Goal: Information Seeking & Learning: Learn about a topic

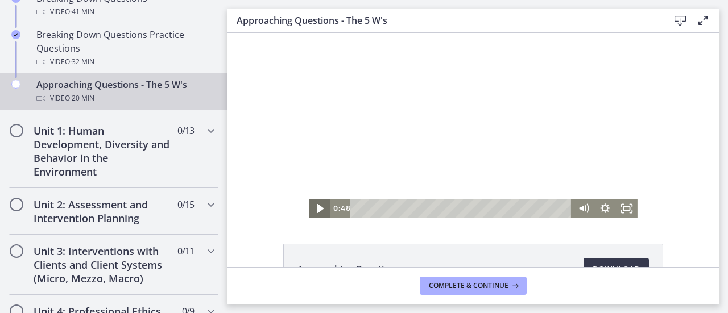
click at [317, 211] on icon "Play Video" at bounding box center [320, 208] width 7 height 9
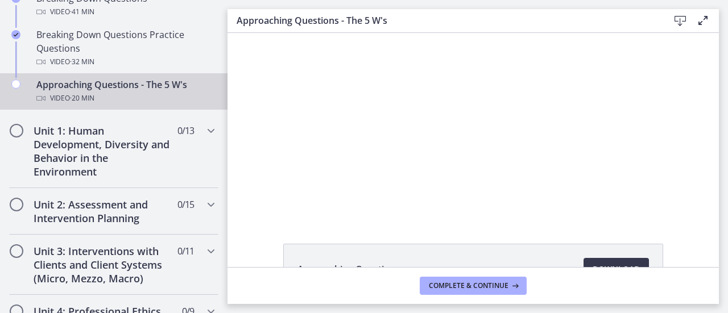
scroll to position [3, 0]
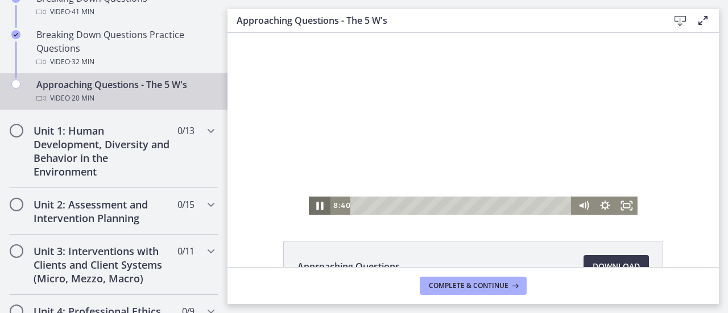
click at [310, 208] on icon "Pause" at bounding box center [319, 206] width 26 height 22
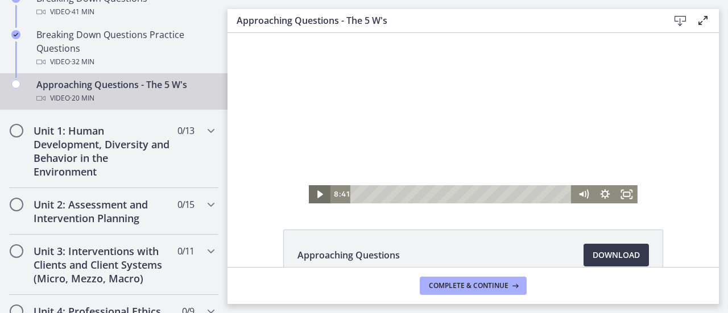
scroll to position [0, 0]
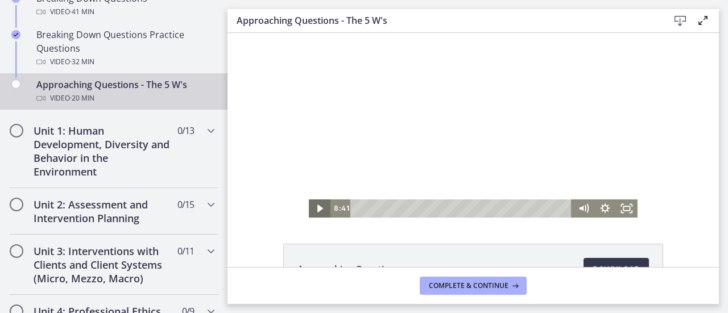
click at [318, 204] on icon "Play Video" at bounding box center [321, 209] width 22 height 18
click at [500, 282] on span "Complete & continue" at bounding box center [469, 285] width 80 height 9
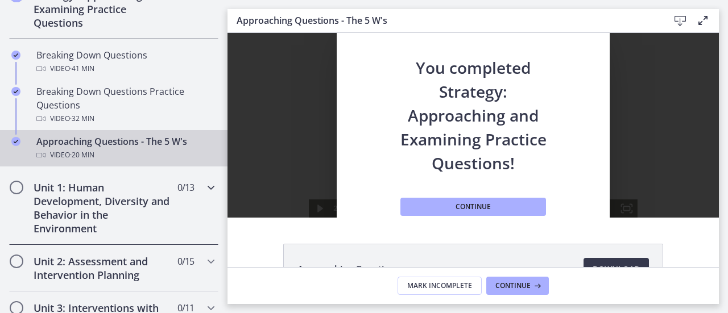
scroll to position [341, 0]
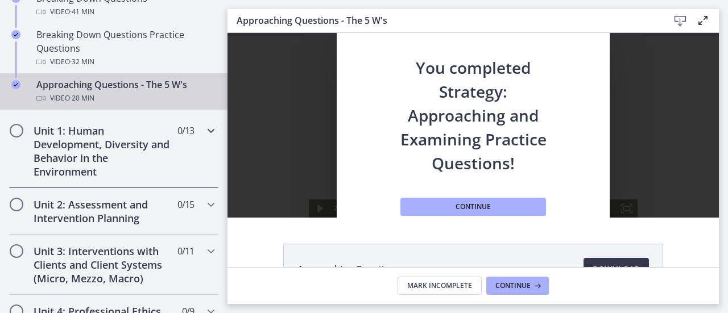
click at [144, 155] on h2 "Unit 1: Human Development, Diversity and Behavior in the Environment" at bounding box center [103, 151] width 139 height 55
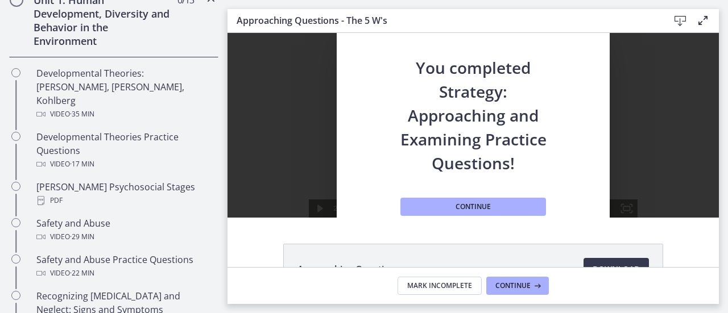
scroll to position [283, 0]
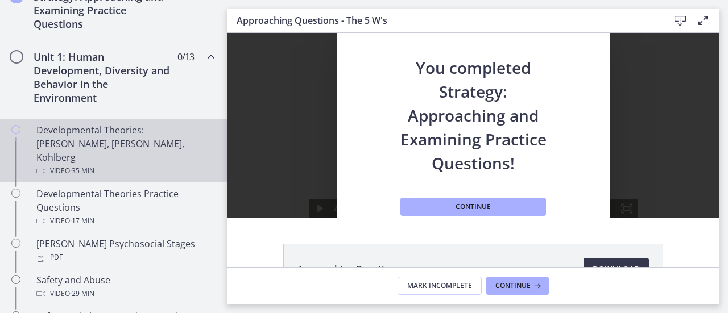
click at [122, 143] on div "Developmental Theories: [PERSON_NAME], [PERSON_NAME], Kohlberg Video · 35 min" at bounding box center [124, 150] width 177 height 55
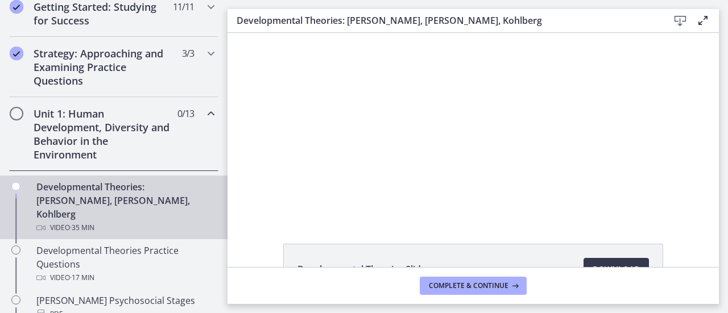
click at [232, 165] on div "Click for sound @keyframes VOLUME_SMALL_WAVE_FLASH { 0% { opacity: 0; } 33% { o…" at bounding box center [472, 125] width 491 height 185
click at [296, 162] on div "Click for sound @keyframes VOLUME_SMALL_WAVE_FLASH { 0% { opacity: 0; } 33% { o…" at bounding box center [472, 125] width 491 height 185
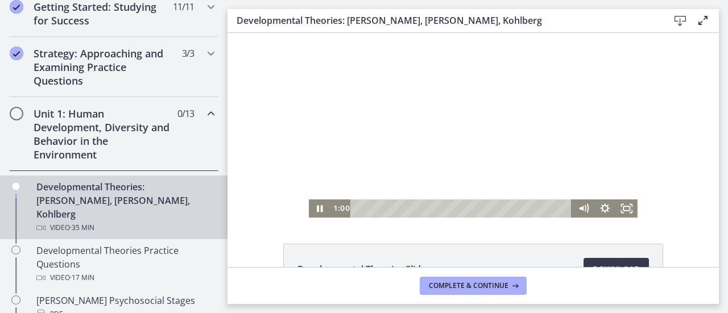
click at [510, 197] on div at bounding box center [473, 125] width 329 height 185
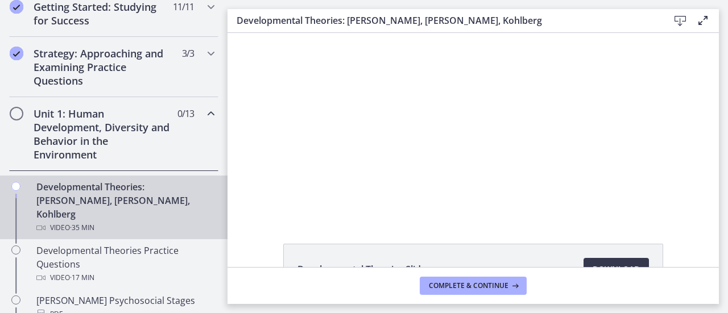
click at [510, 197] on div at bounding box center [473, 125] width 329 height 185
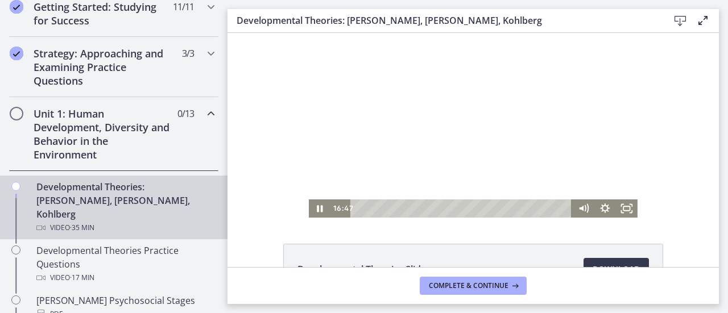
click at [404, 97] on div at bounding box center [473, 125] width 329 height 185
drag, startPoint x: 380, startPoint y: 163, endPoint x: 380, endPoint y: 169, distance: 6.3
click at [380, 169] on div at bounding box center [473, 125] width 329 height 185
click at [387, 153] on div at bounding box center [473, 125] width 329 height 185
click at [317, 209] on icon "Play Video" at bounding box center [320, 208] width 7 height 9
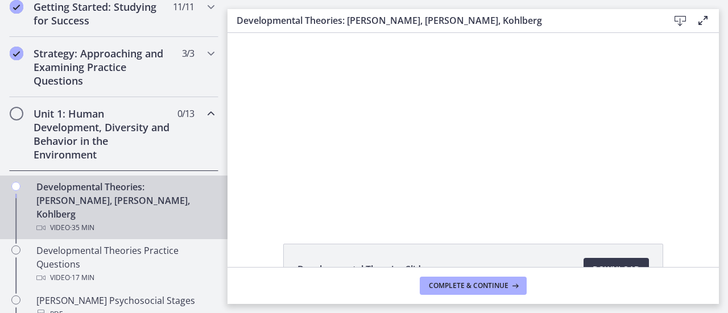
click at [239, 185] on div "Click for sound @keyframes VOLUME_SMALL_WAVE_FLASH { 0% { opacity: 0; } 33% { o…" at bounding box center [472, 125] width 491 height 185
click at [271, 240] on div "Developmental Theories Slides Download Opens in a new window" at bounding box center [472, 150] width 491 height 234
click at [526, 267] on li "Developmental Theories Slides Download Opens in a new window" at bounding box center [473, 269] width 380 height 51
click at [543, 254] on li "Developmental Theories Slides Download Opens in a new window" at bounding box center [473, 269] width 380 height 51
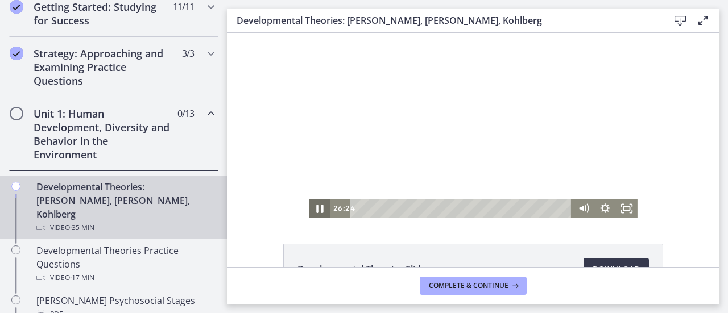
click at [321, 208] on icon "Pause" at bounding box center [319, 209] width 26 height 22
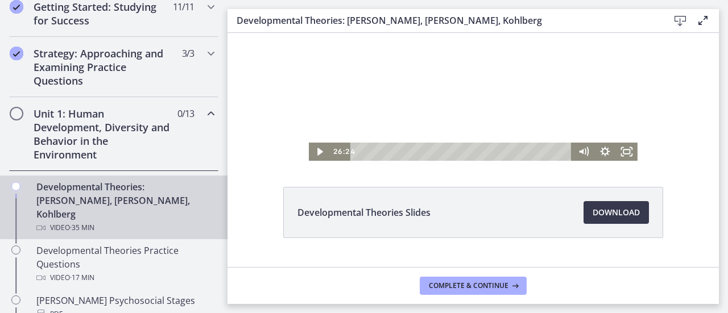
scroll to position [82, 0]
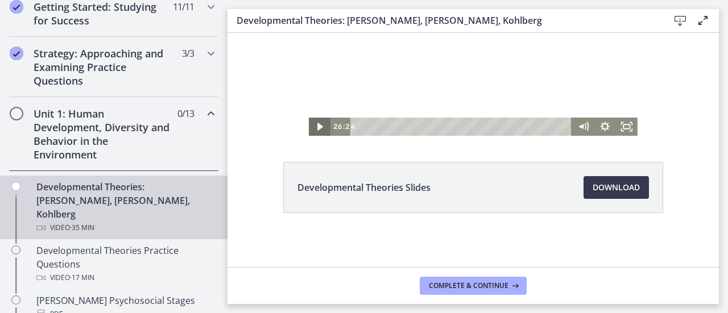
click at [321, 124] on icon "Play Video" at bounding box center [321, 127] width 22 height 18
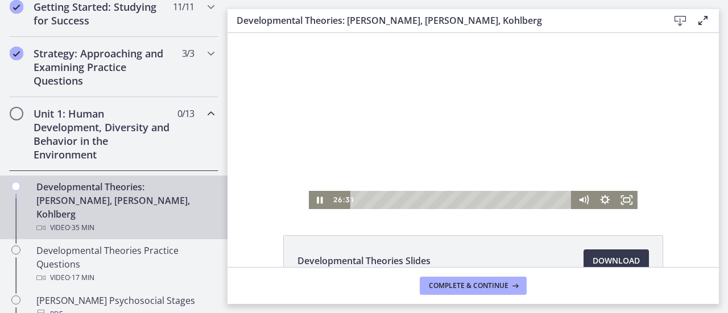
scroll to position [0, 0]
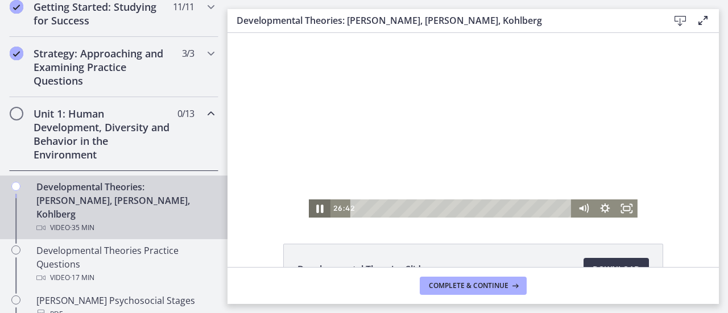
click at [309, 207] on icon "Pause" at bounding box center [319, 209] width 26 height 22
click at [672, 144] on div "Click for sound @keyframes VOLUME_SMALL_WAVE_FLASH { 0% { opacity: 0; } 33% { o…" at bounding box center [472, 125] width 491 height 185
click at [313, 202] on icon "Play Video" at bounding box center [321, 209] width 26 height 22
click at [398, 78] on div at bounding box center [473, 125] width 329 height 185
click at [490, 306] on main "Developmental Theories: [PERSON_NAME], [PERSON_NAME], Kohlberg Download Enable …" at bounding box center [477, 156] width 500 height 313
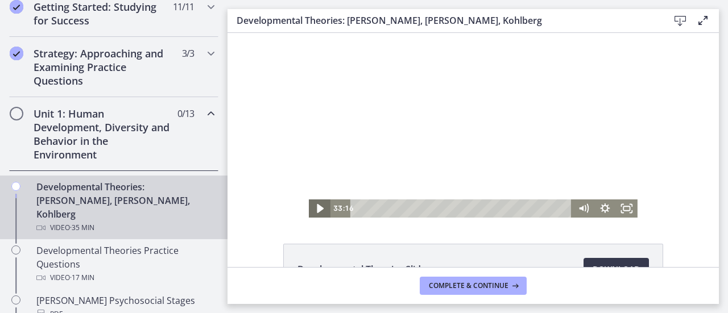
click at [310, 203] on icon "Play Video" at bounding box center [321, 209] width 26 height 22
click at [311, 211] on icon "Pause" at bounding box center [320, 209] width 22 height 18
click at [352, 177] on div at bounding box center [473, 125] width 329 height 185
click at [316, 210] on icon "Pause" at bounding box center [320, 209] width 22 height 18
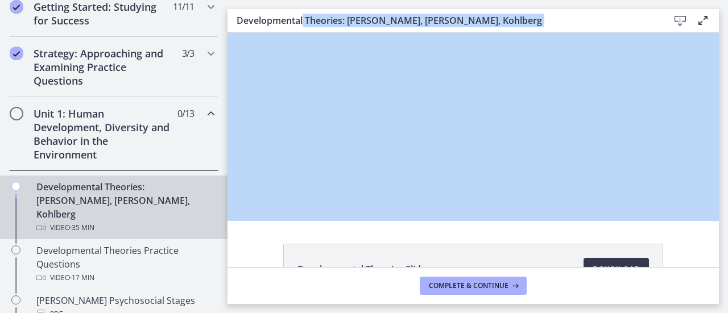
click at [553, 7] on main "Developmental Theories: [PERSON_NAME], [PERSON_NAME], Kohlberg Download Enable …" at bounding box center [477, 156] width 500 height 313
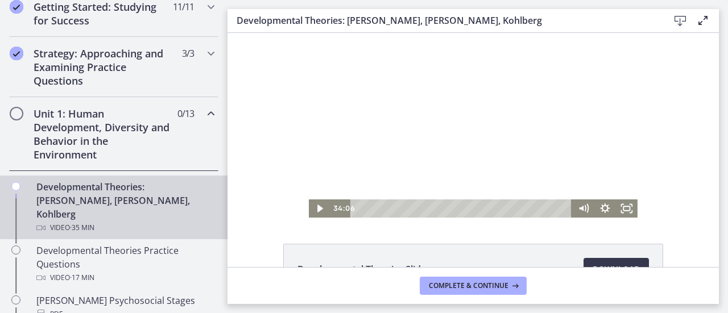
drag, startPoint x: 358, startPoint y: 181, endPoint x: 312, endPoint y: 39, distance: 148.8
click at [314, 66] on div at bounding box center [473, 125] width 329 height 185
click at [310, 211] on icon "Pause" at bounding box center [319, 209] width 26 height 22
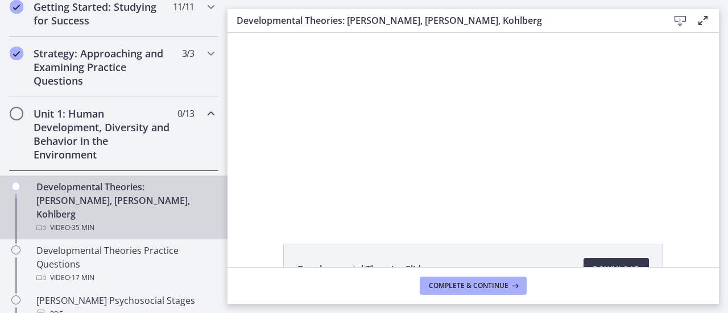
drag, startPoint x: 313, startPoint y: 36, endPoint x: 672, endPoint y: 136, distance: 372.9
click at [672, 136] on div "Click for sound @keyframes VOLUME_SMALL_WAVE_FLASH { 0% { opacity: 0; } 33% { o…" at bounding box center [472, 125] width 491 height 185
click at [682, 20] on icon at bounding box center [680, 21] width 14 height 14
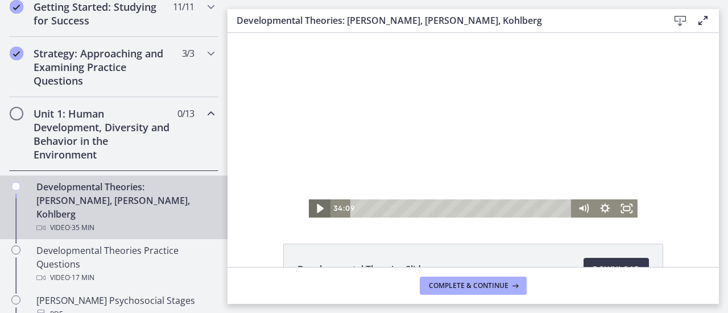
click at [317, 206] on icon "Play Video" at bounding box center [320, 208] width 7 height 9
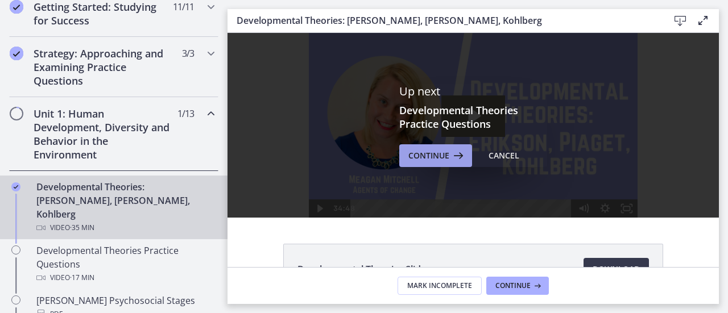
click at [416, 160] on span "Continue" at bounding box center [428, 156] width 41 height 14
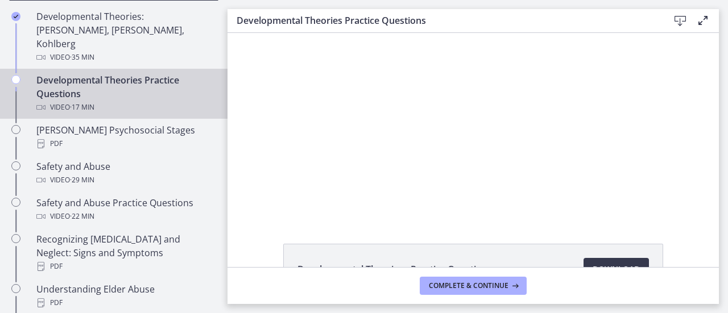
scroll to position [340, 0]
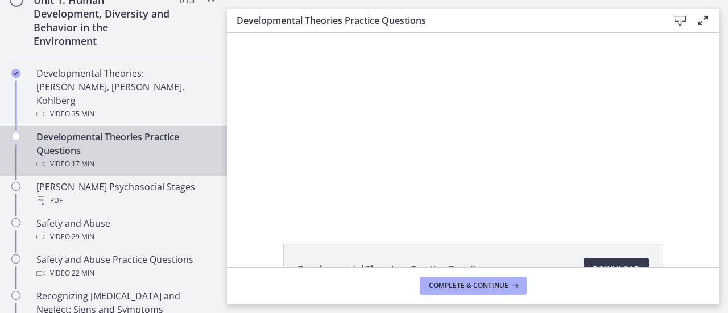
click at [150, 136] on div "Developmental Theories Practice Questions Video · 17 min" at bounding box center [124, 150] width 177 height 41
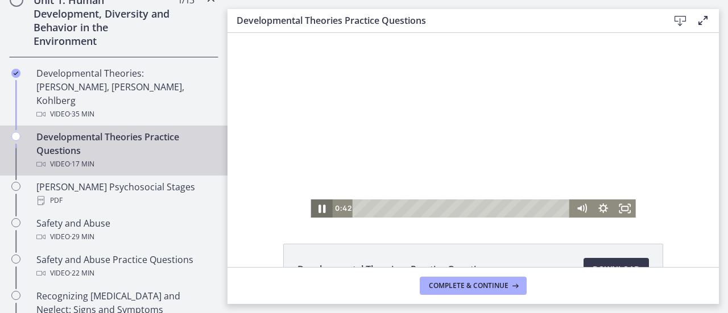
click at [314, 211] on icon "Pause" at bounding box center [321, 209] width 26 height 22
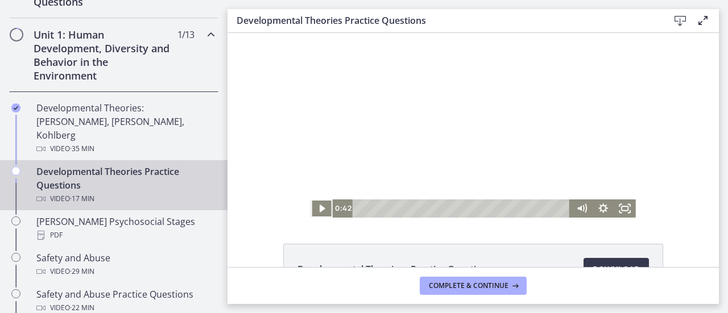
scroll to position [248, 0]
